Goal: Obtain resource: Obtain resource

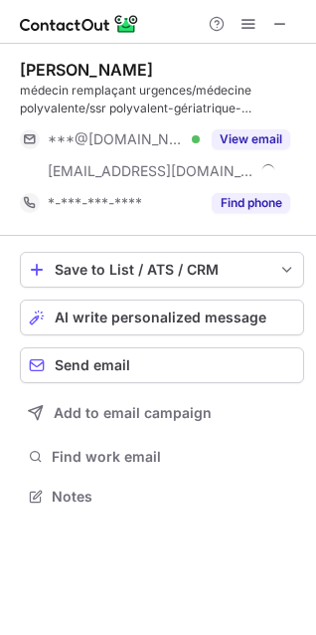
scroll to position [483, 316]
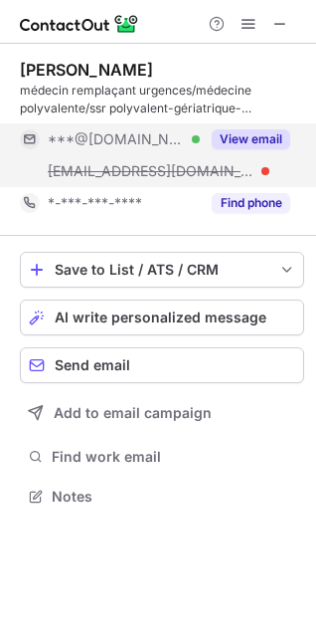
click at [260, 134] on button "View email" at bounding box center [251, 139] width 79 height 20
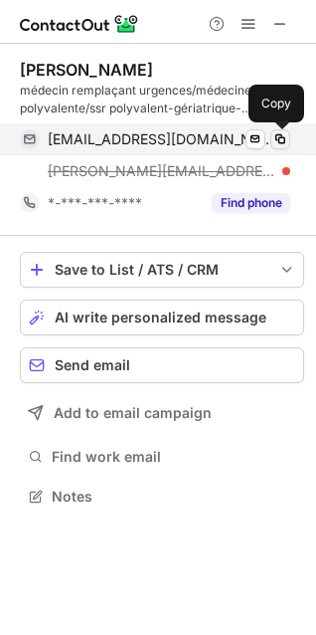
click at [282, 136] on span at bounding box center [281, 139] width 16 height 16
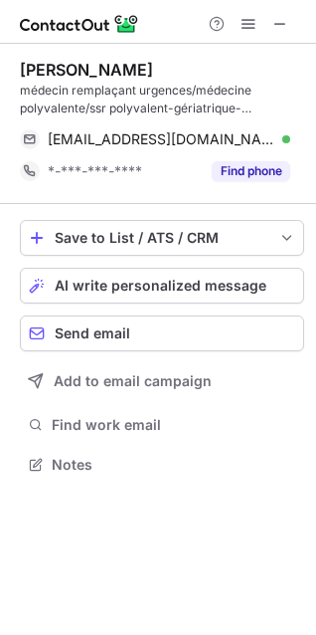
scroll to position [451, 316]
click at [275, 21] on span at bounding box center [281, 24] width 16 height 16
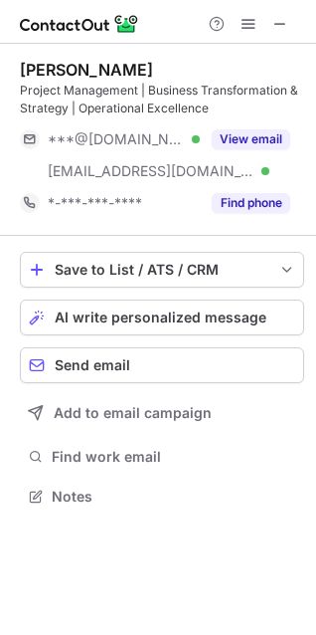
scroll to position [483, 316]
